Goal: Task Accomplishment & Management: Manage account settings

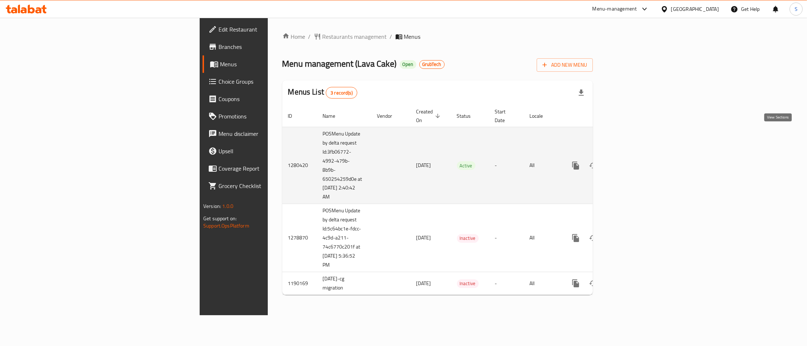
click at [632, 161] on icon "enhanced table" at bounding box center [627, 165] width 9 height 9
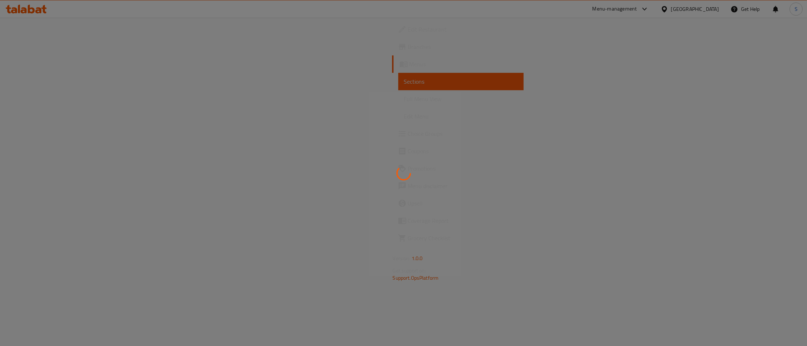
click at [474, 76] on div at bounding box center [403, 173] width 807 height 346
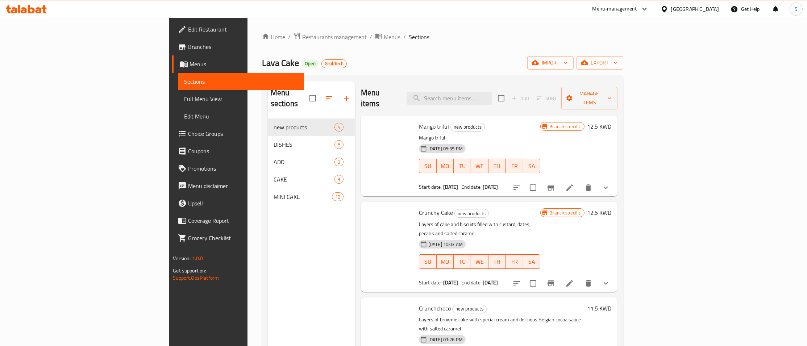
click at [441, 76] on div "Menu sections new products 4 DISHES 5 ADD 2 CAKE 9 MINI CAKE 12 Menu items Add …" at bounding box center [442, 254] width 361 height 358
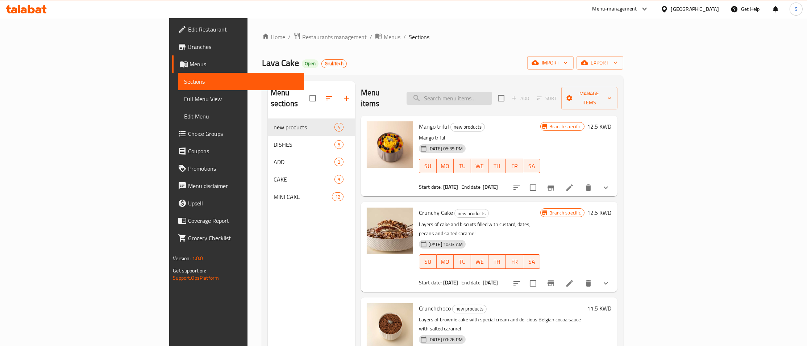
click at [492, 96] on input "search" at bounding box center [448, 98] width 85 height 13
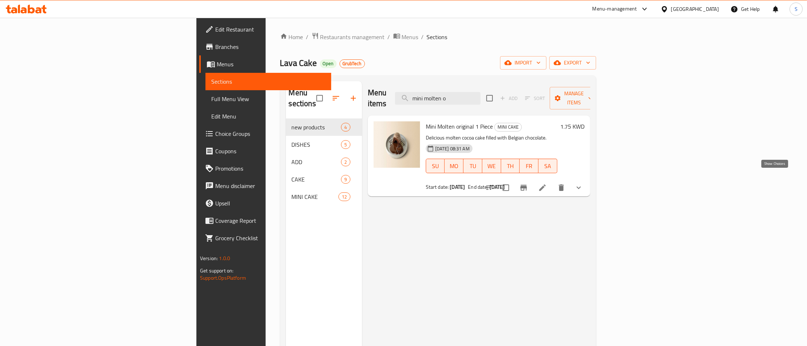
type input "mini molten o"
click at [583, 183] on icon "show more" at bounding box center [578, 187] width 9 height 9
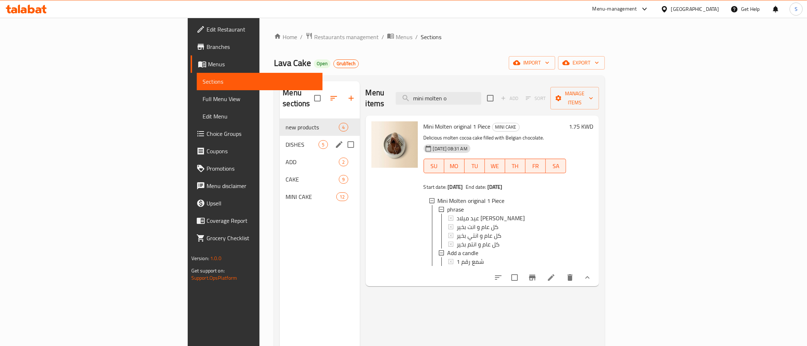
click at [280, 136] on div "DISHES 5" at bounding box center [320, 144] width 80 height 17
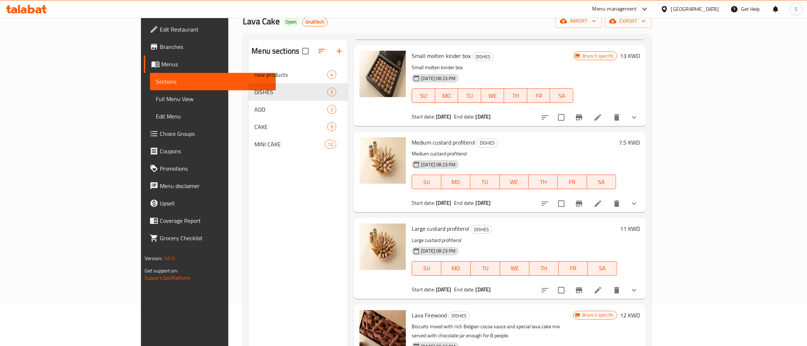
scroll to position [101, 0]
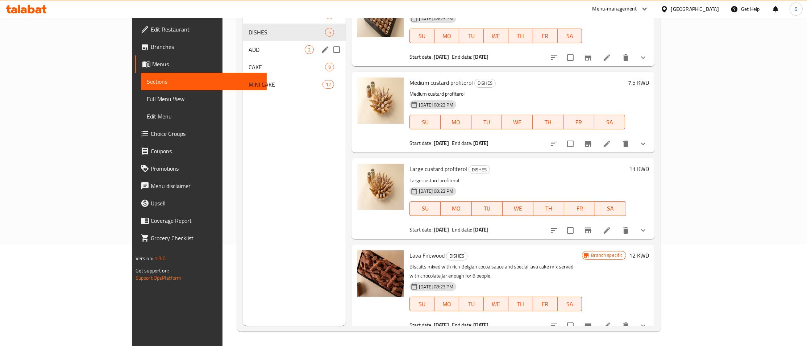
click at [243, 45] on div "ADD 2" at bounding box center [294, 49] width 103 height 17
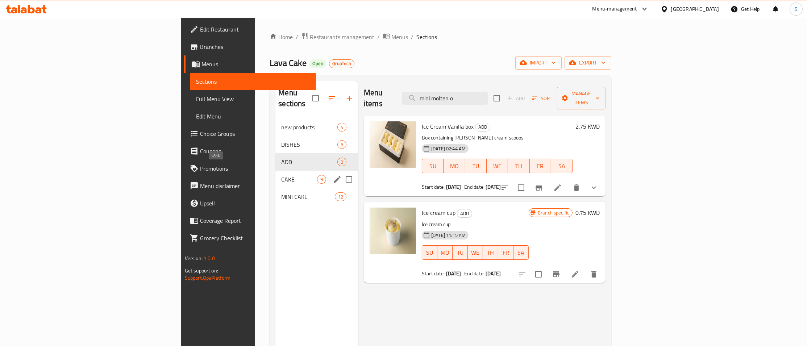
click at [281, 175] on span "CAKE" at bounding box center [299, 179] width 36 height 9
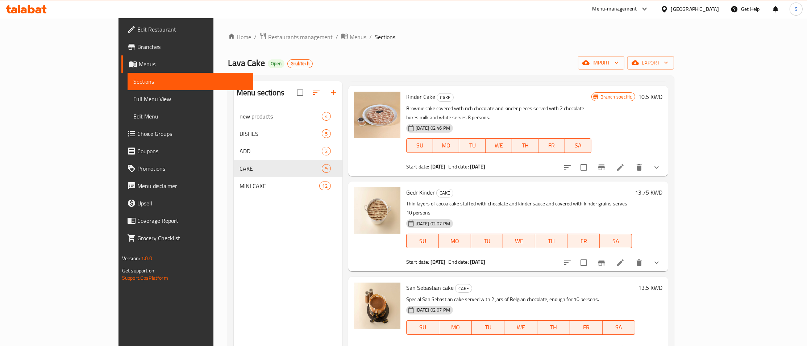
scroll to position [450, 0]
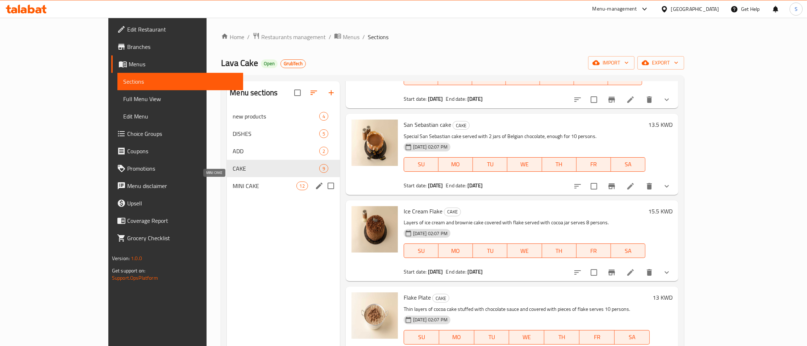
click at [233, 185] on span "MINI CAKE" at bounding box center [264, 185] width 63 height 9
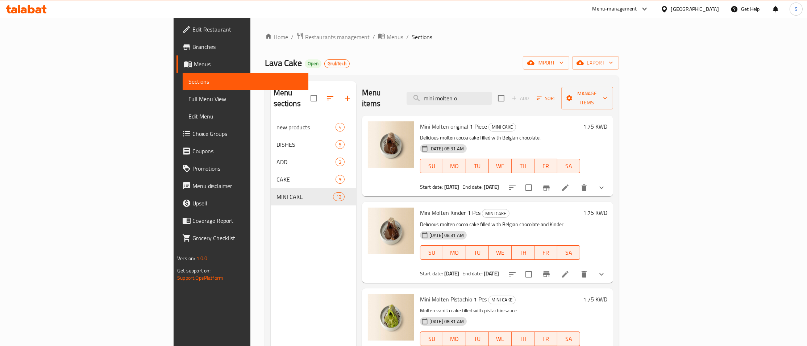
click at [265, 63] on span "Lava Cake" at bounding box center [283, 63] width 37 height 16
drag, startPoint x: 155, startPoint y: 63, endPoint x: 172, endPoint y: 62, distance: 17.4
click at [265, 62] on span "Lava Cake" at bounding box center [283, 63] width 37 height 16
copy h2 "Lava Cake Open"
click at [305, 40] on span "Restaurants management" at bounding box center [337, 37] width 64 height 9
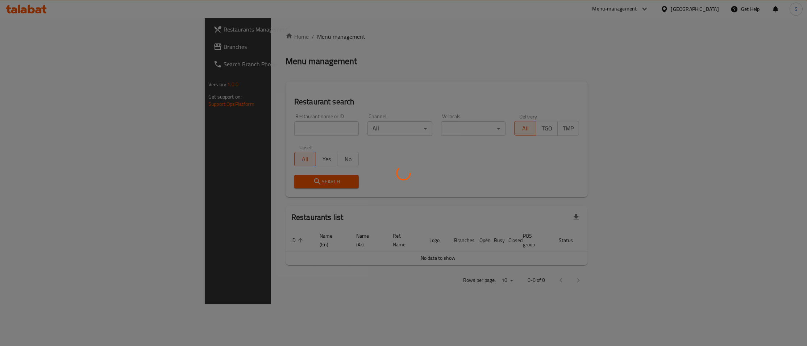
click at [245, 123] on div at bounding box center [403, 173] width 807 height 346
click at [235, 130] on div at bounding box center [403, 173] width 807 height 346
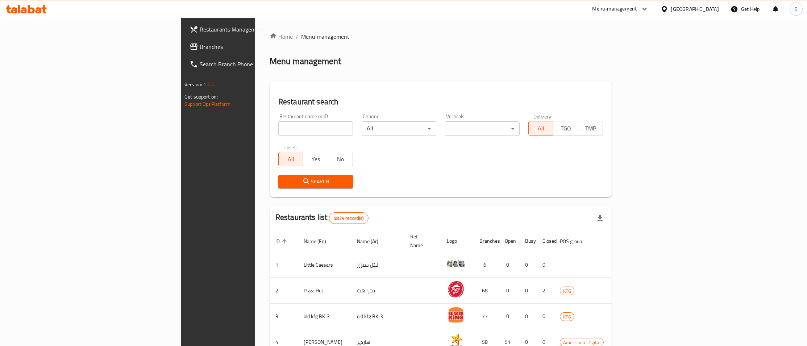
click at [278, 128] on input "search" at bounding box center [315, 128] width 75 height 14
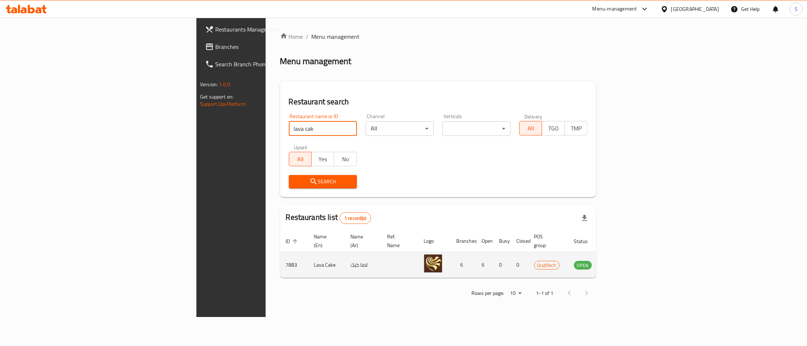
click at [308, 252] on td "Lava Cake" at bounding box center [326, 265] width 37 height 26
click at [280, 253] on td "7883" at bounding box center [294, 265] width 28 height 26
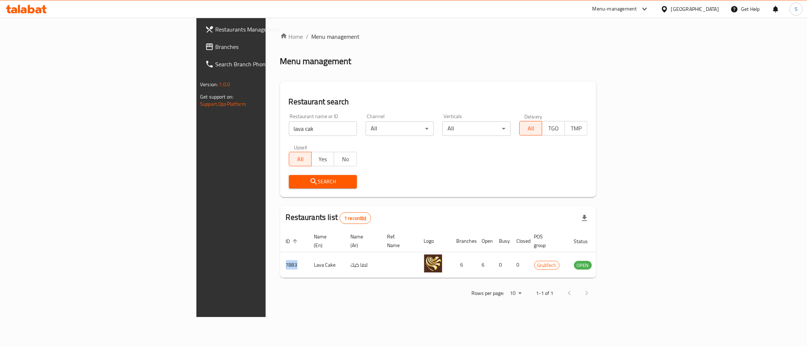
copy td "7883"
click at [289, 133] on input "lava cak" at bounding box center [323, 128] width 68 height 14
paste input "[GEOGRAPHIC_DATA]"
type input "[GEOGRAPHIC_DATA]"
click button "Search" at bounding box center [323, 181] width 68 height 13
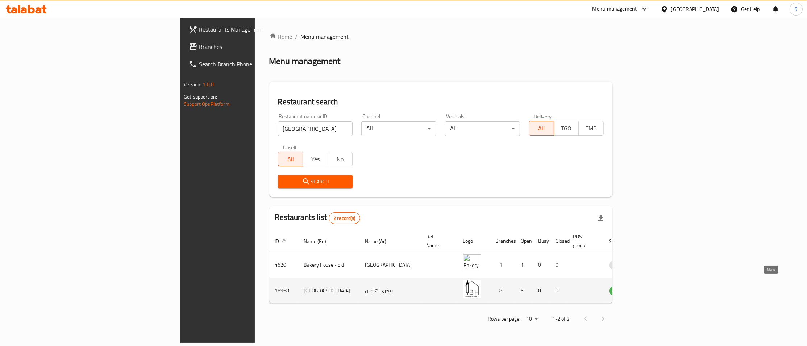
click at [656, 288] on icon "enhanced table" at bounding box center [652, 291] width 8 height 6
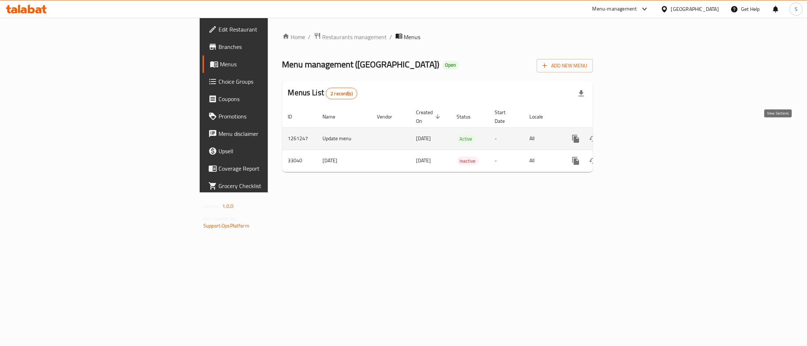
click at [631, 135] on icon "enhanced table" at bounding box center [627, 138] width 7 height 7
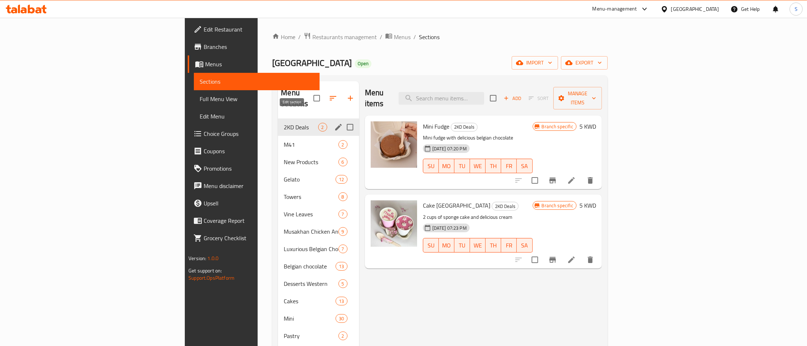
click at [334, 123] on icon "edit" at bounding box center [338, 127] width 9 height 9
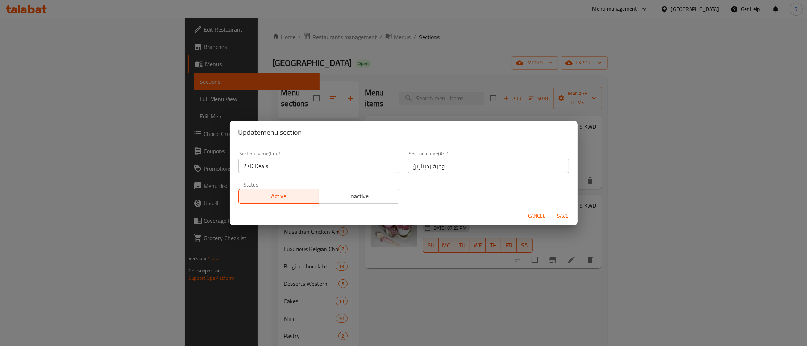
click at [492, 165] on input "وجبة بدينارين" at bounding box center [488, 166] width 161 height 14
paste input "عروض ٢ د.ك"
type input "عروض ٢ د.ك"
click at [576, 217] on div "Cancel Save" at bounding box center [404, 215] width 348 height 19
click at [563, 220] on span "Save" at bounding box center [562, 216] width 17 height 9
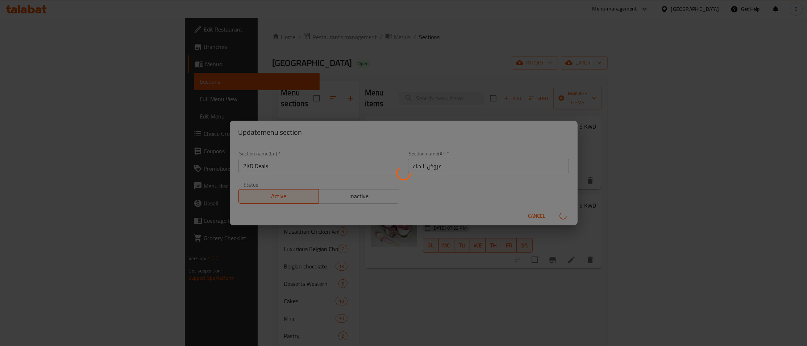
click at [208, 130] on div "Menu sections" at bounding box center [403, 173] width 807 height 346
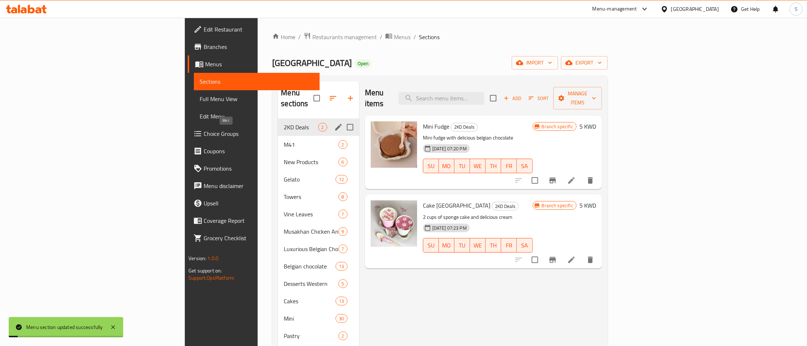
click at [284, 140] on span "M41" at bounding box center [311, 144] width 54 height 9
click at [334, 140] on icon "edit" at bounding box center [338, 144] width 9 height 9
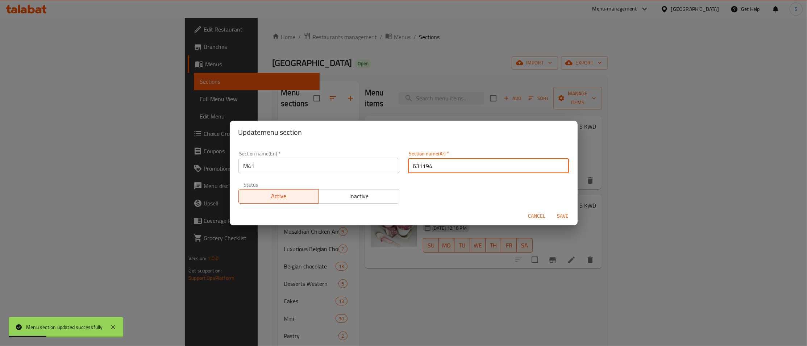
click at [500, 169] on input "631194" at bounding box center [488, 166] width 161 height 14
paste input "عروض ٢ د.ك"
type input "عروض ٢ د.ك"
drag, startPoint x: 560, startPoint y: 208, endPoint x: 561, endPoint y: 220, distance: 11.7
click at [560, 213] on div "Cancel Save" at bounding box center [404, 215] width 348 height 19
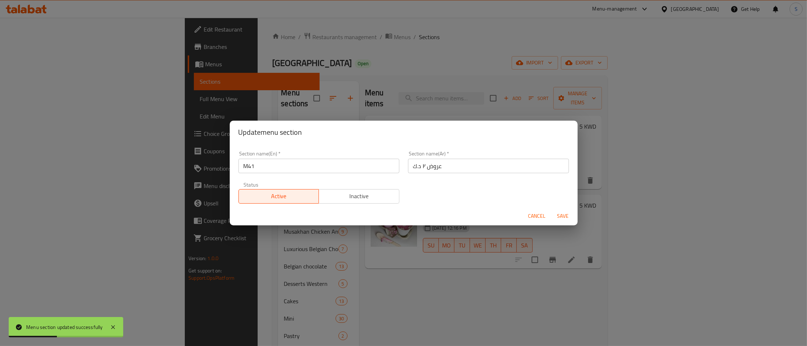
click at [561, 220] on span "Save" at bounding box center [562, 216] width 17 height 9
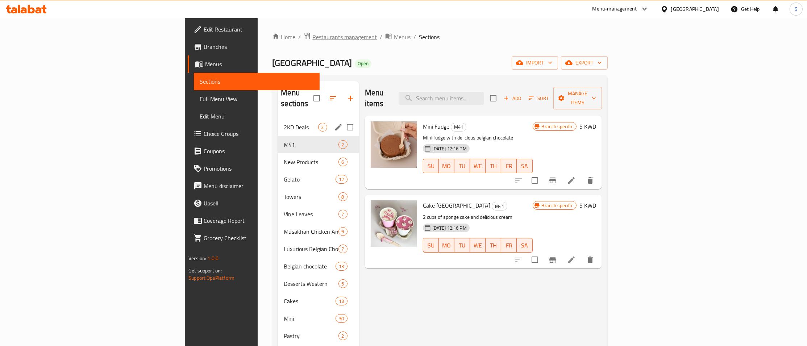
click at [312, 37] on span "Restaurants management" at bounding box center [344, 37] width 64 height 9
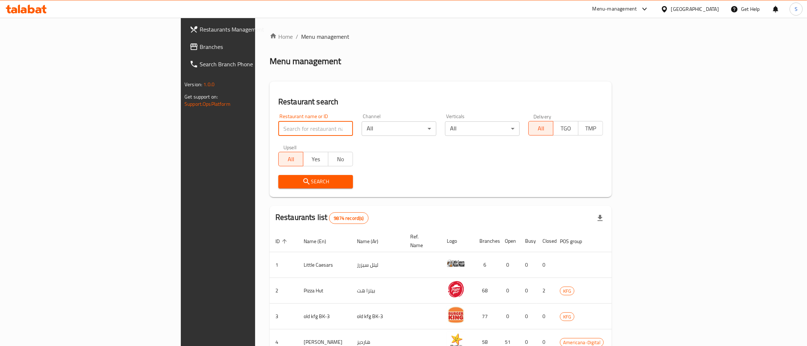
click at [278, 129] on input "search" at bounding box center [315, 128] width 75 height 14
type input "filled"
click button "Search" at bounding box center [315, 181] width 75 height 13
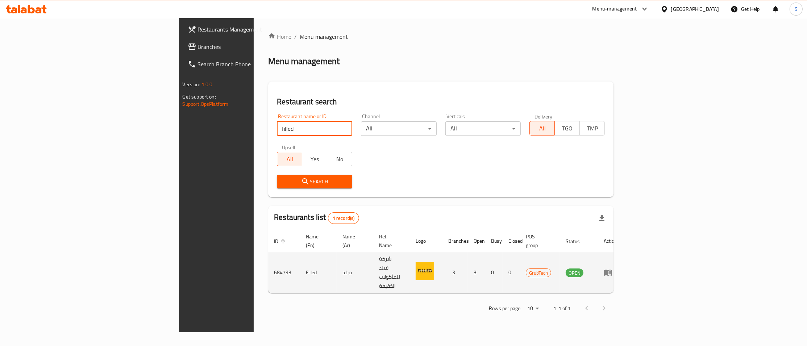
click at [612, 270] on icon "enhanced table" at bounding box center [608, 273] width 8 height 6
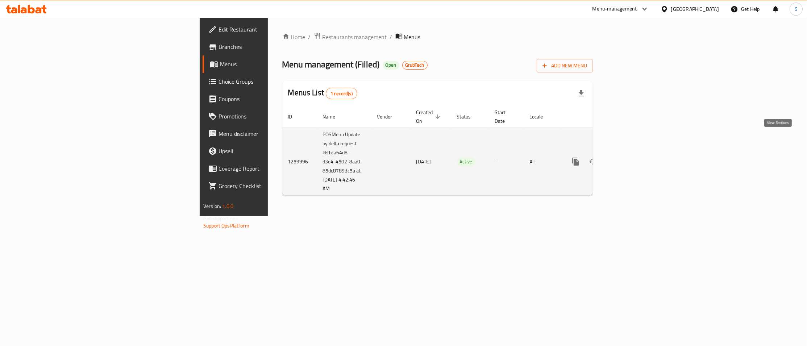
click at [632, 157] on icon "enhanced table" at bounding box center [627, 161] width 9 height 9
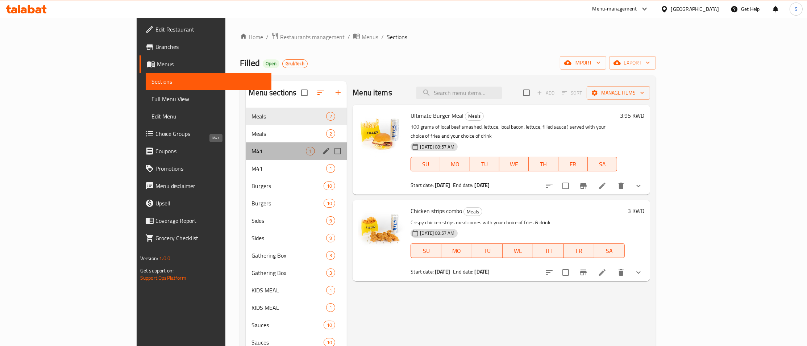
click at [251, 150] on span "M41" at bounding box center [278, 151] width 54 height 9
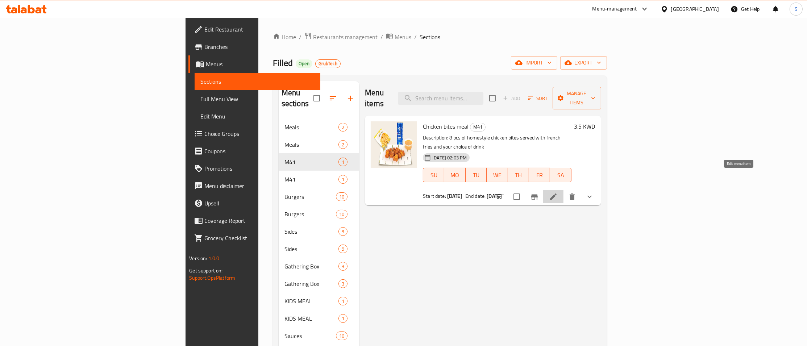
click at [556, 193] on icon at bounding box center [553, 196] width 7 height 7
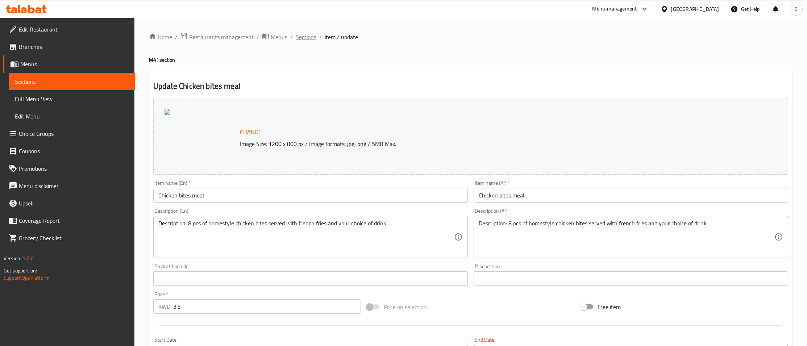
click at [310, 35] on span "Sections" at bounding box center [306, 37] width 21 height 9
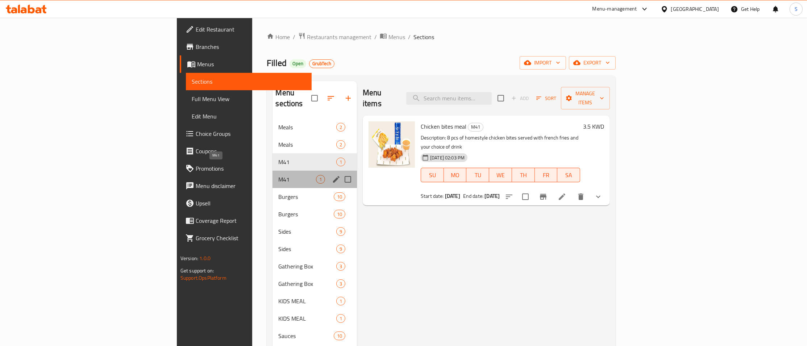
click at [278, 175] on span "M41" at bounding box center [297, 179] width 38 height 9
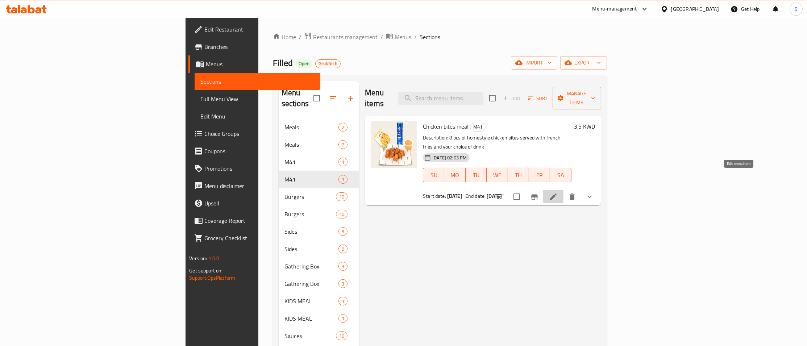
click at [557, 192] on icon at bounding box center [553, 196] width 9 height 9
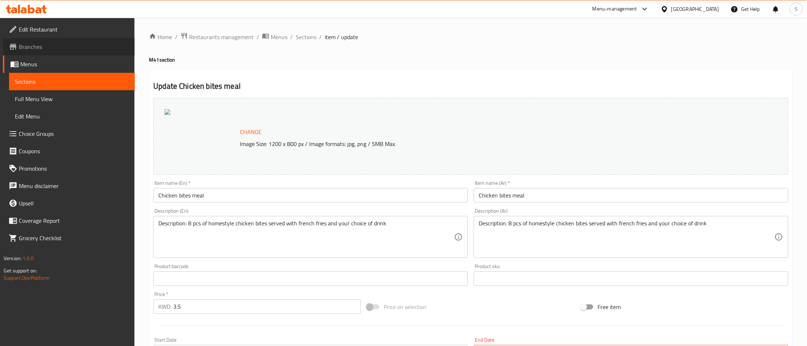
click at [33, 43] on span "Branches" at bounding box center [74, 46] width 110 height 9
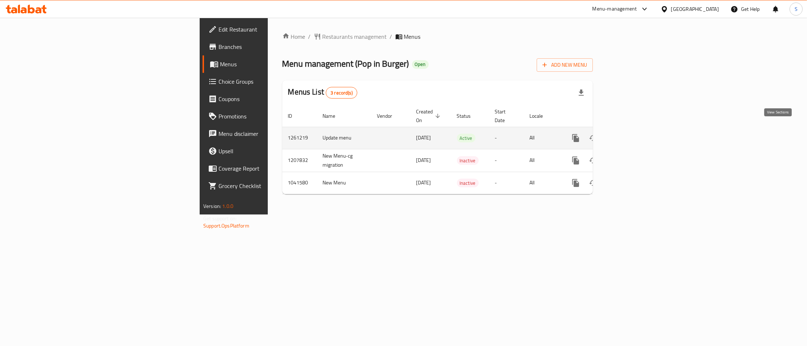
click at [632, 134] on icon "enhanced table" at bounding box center [627, 138] width 9 height 9
